Goal: Information Seeking & Learning: Check status

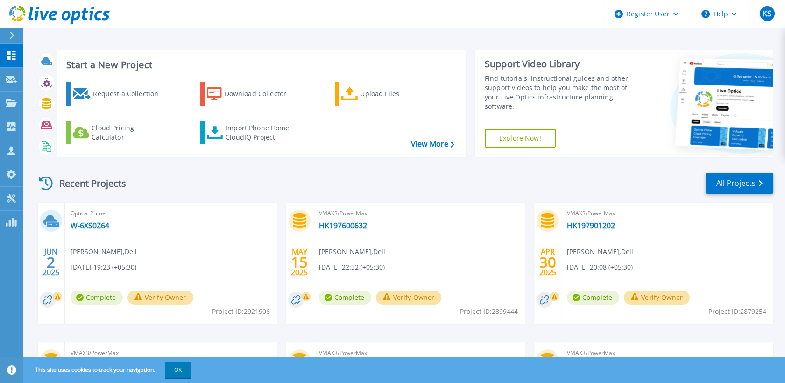
click at [11, 29] on div at bounding box center [15, 36] width 15 height 16
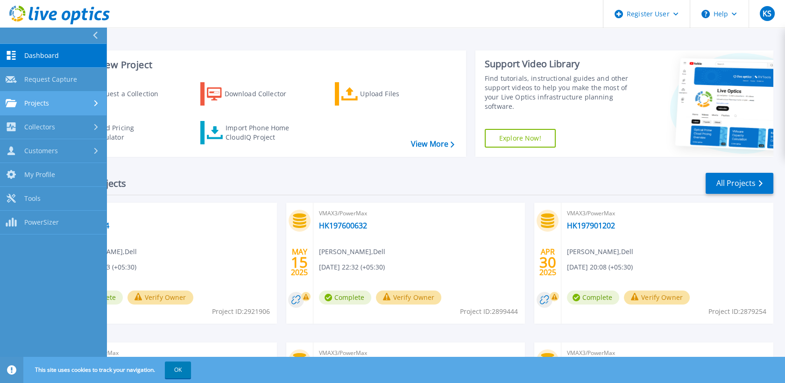
click at [65, 96] on link "Projects Projects" at bounding box center [53, 104] width 106 height 24
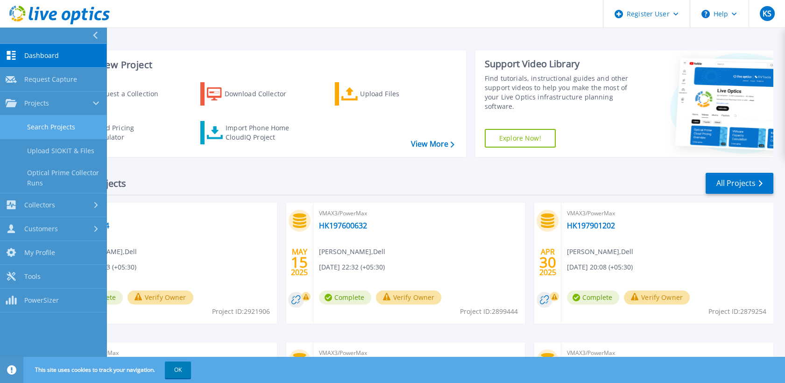
click at [77, 120] on link "Search Projects" at bounding box center [53, 127] width 106 height 24
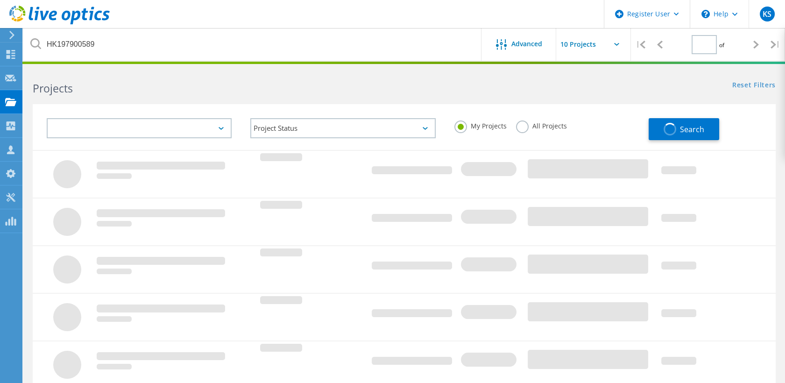
type input "1"
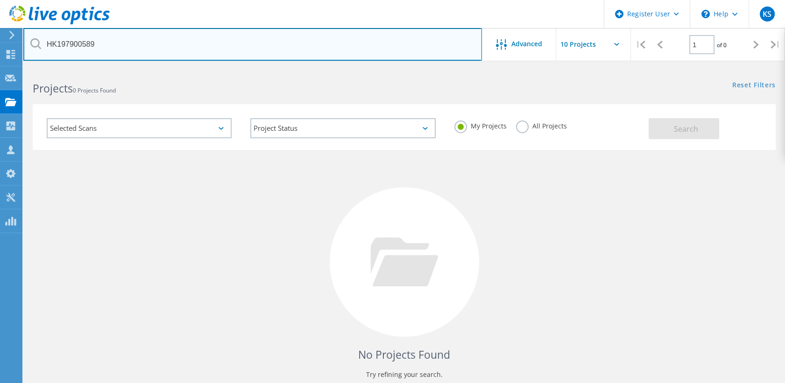
click at [192, 39] on input "HK197900589" at bounding box center [252, 44] width 459 height 33
paste input "3032818"
type input "3032818"
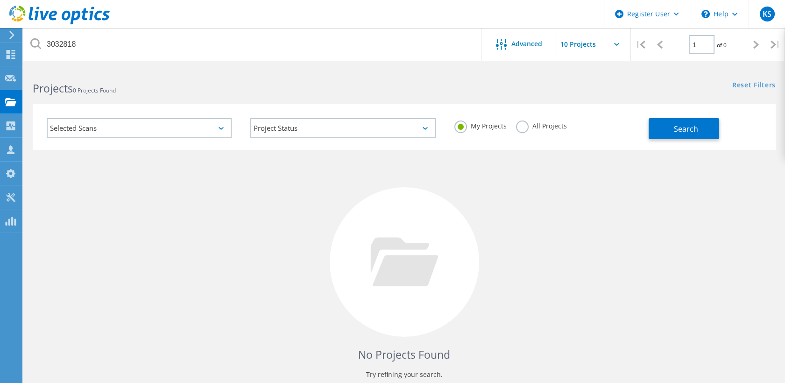
click at [521, 128] on label "All Projects" at bounding box center [541, 124] width 51 height 9
click at [0, 0] on input "All Projects" at bounding box center [0, 0] width 0 height 0
click at [694, 130] on span "Search" at bounding box center [686, 129] width 24 height 10
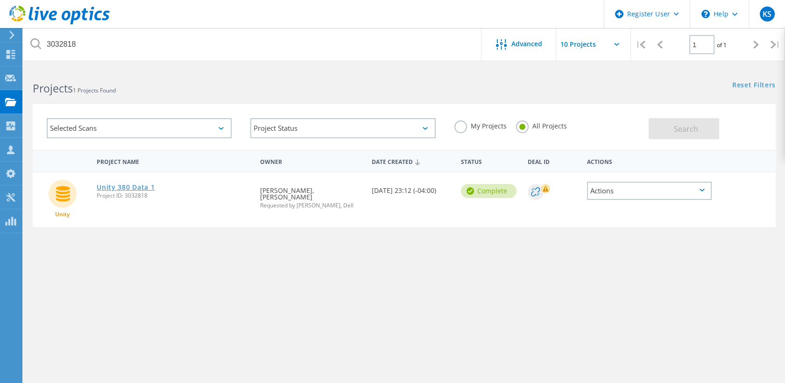
click at [122, 184] on link "Unity 380 Data 1" at bounding box center [126, 187] width 58 height 7
